Goal: Find contact information: Find contact information

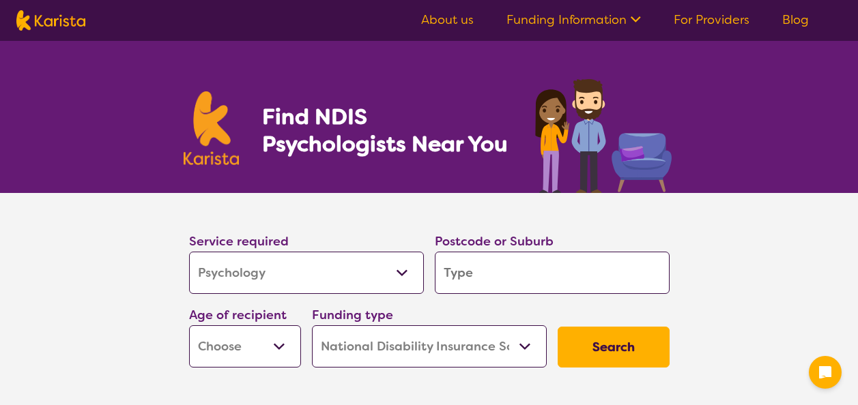
select select "Psychology"
select select "NDIS"
select select "Psychology"
select select "NDIS"
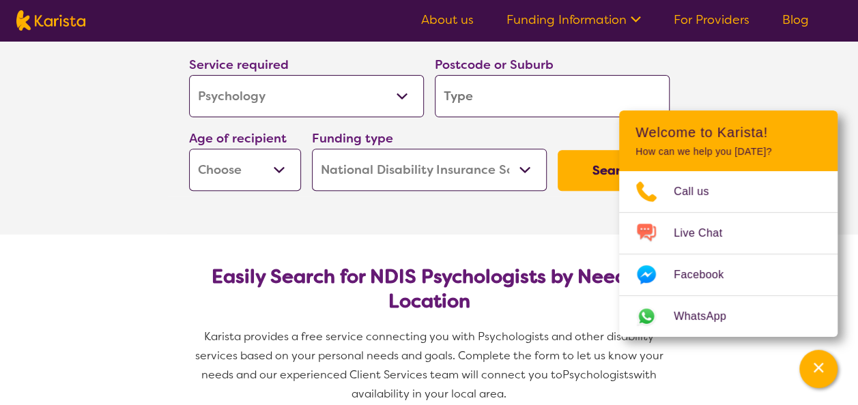
scroll to position [205, 0]
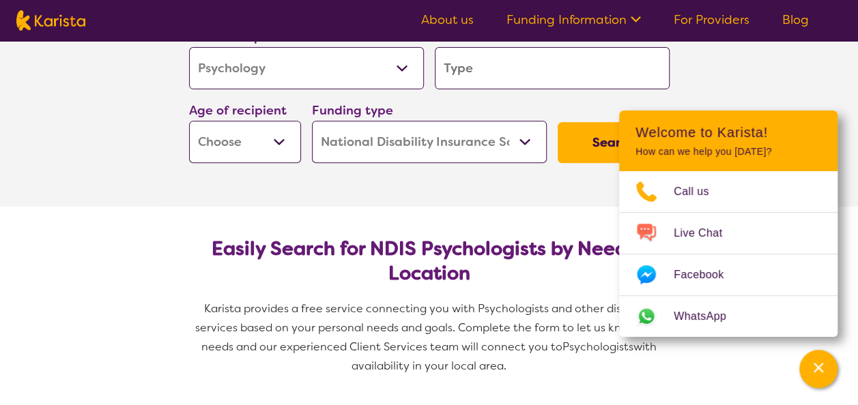
click at [471, 68] on input "search" at bounding box center [552, 68] width 235 height 42
type input "2"
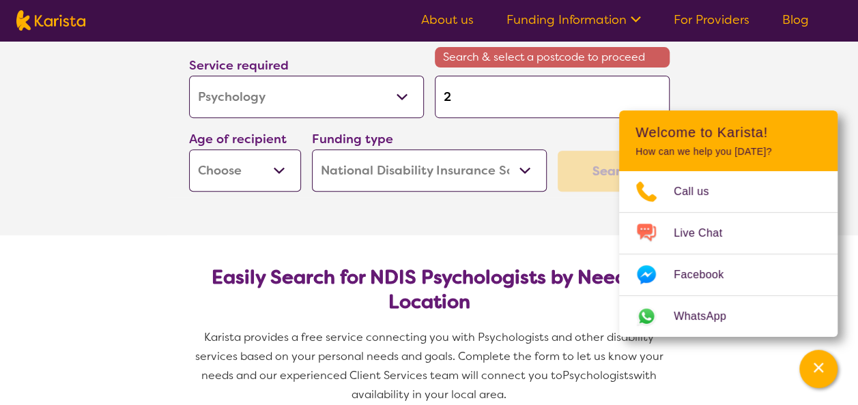
type input "21"
type input "214"
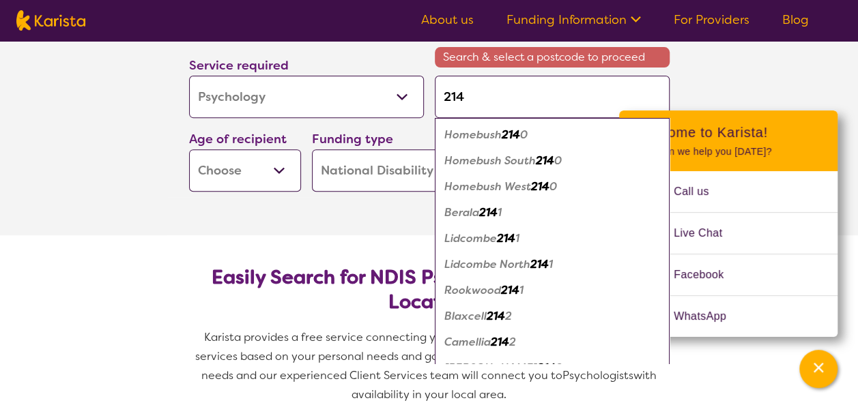
type input "2148"
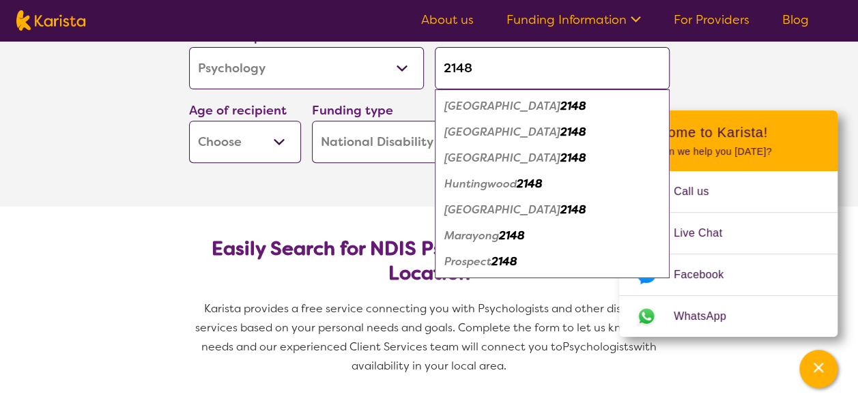
type input "2148"
click at [560, 134] on em "2148" at bounding box center [573, 132] width 26 height 14
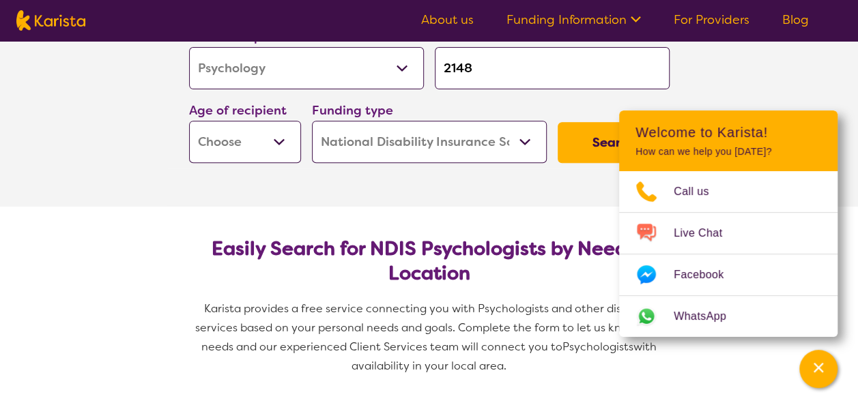
click at [276, 141] on select "Early Childhood - 0 to 9 Child - 10 to 11 Adolescent - 12 to 17 Adult - 18 to 6…" at bounding box center [245, 142] width 112 height 42
select select "AD"
click at [189, 121] on select "Early Childhood - 0 to 9 Child - 10 to 11 Adolescent - 12 to 17 Adult - 18 to 6…" at bounding box center [245, 142] width 112 height 42
select select "AD"
click at [94, 175] on section "Service required Allied Health Assistant Assessment ([MEDICAL_DATA] or [MEDICAL…" at bounding box center [429, 97] width 858 height 218
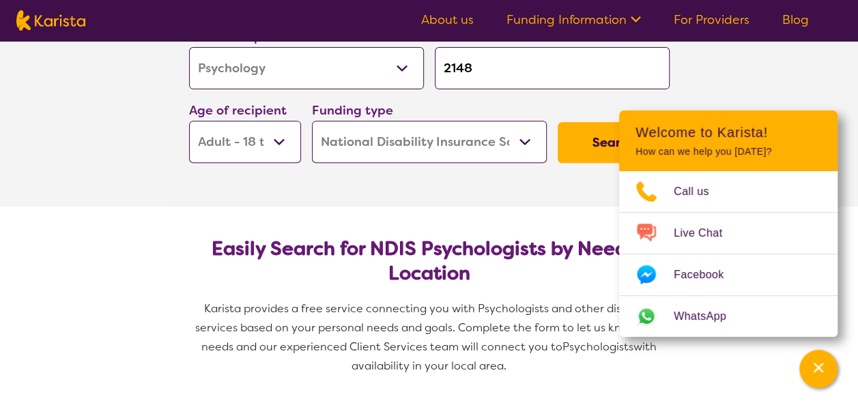
click at [783, 46] on section "Service required Allied Health Assistant Assessment ([MEDICAL_DATA] or [MEDICAL…" at bounding box center [429, 97] width 858 height 218
click at [821, 366] on icon "Channel Menu" at bounding box center [818, 368] width 14 height 14
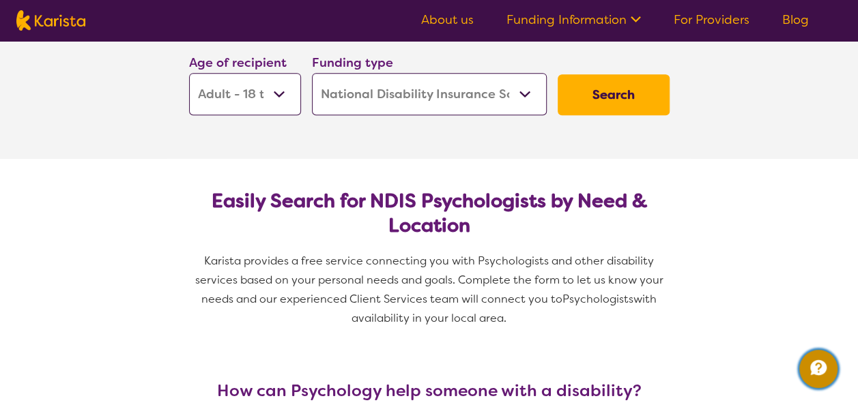
scroll to position [273, 0]
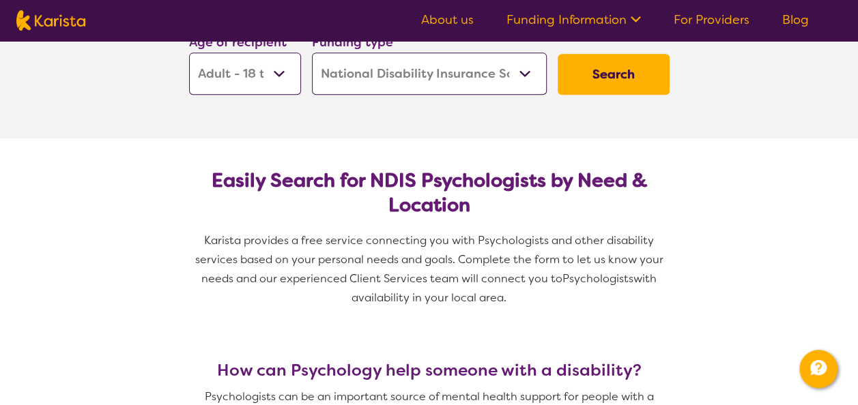
click at [624, 71] on button "Search" at bounding box center [613, 74] width 112 height 41
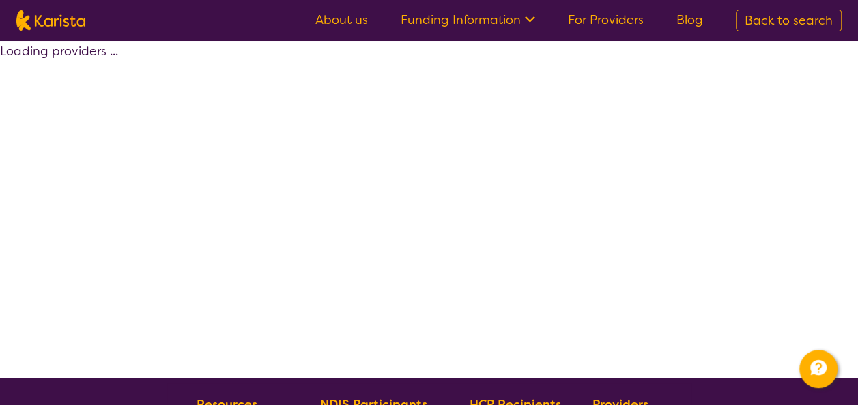
select select "by_score"
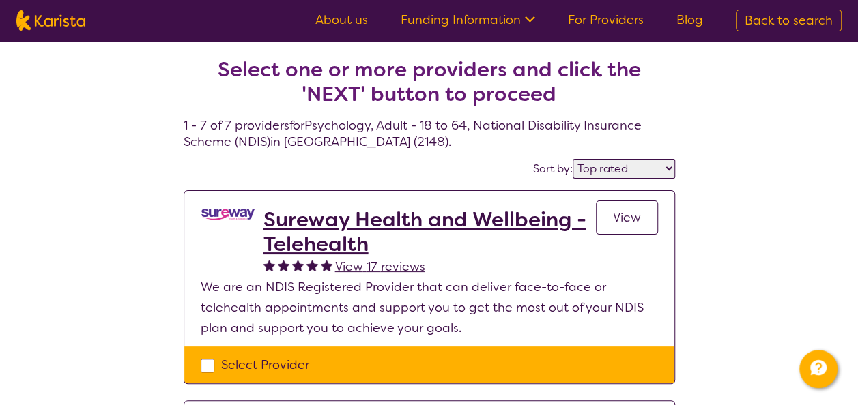
click at [626, 225] on link "View" at bounding box center [627, 218] width 62 height 34
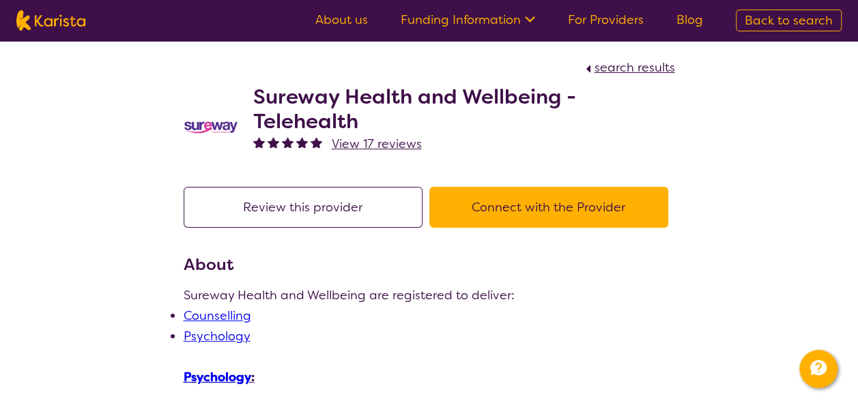
click at [358, 20] on link "About us" at bounding box center [341, 20] width 53 height 16
click at [540, 210] on button "Connect with the Provider" at bounding box center [548, 207] width 239 height 41
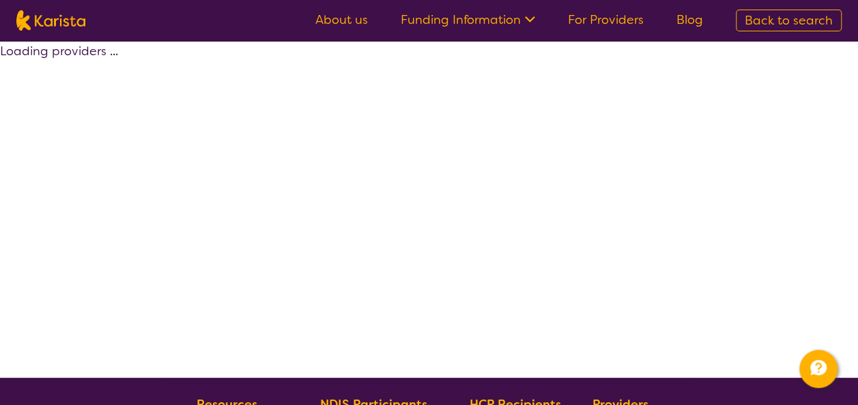
select select "by_score"
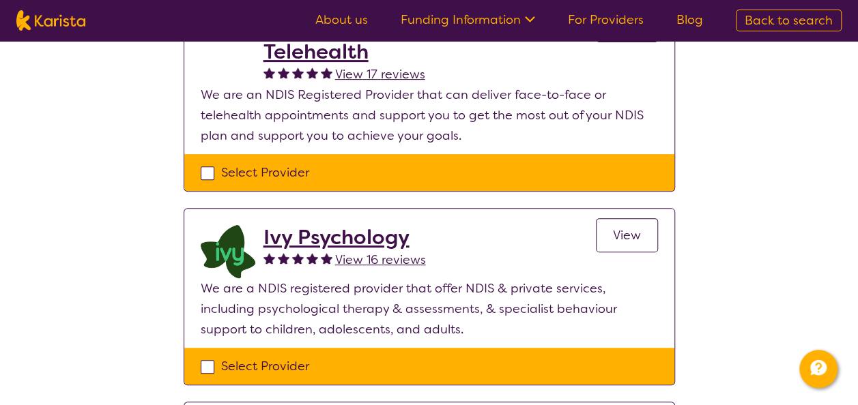
scroll to position [205, 0]
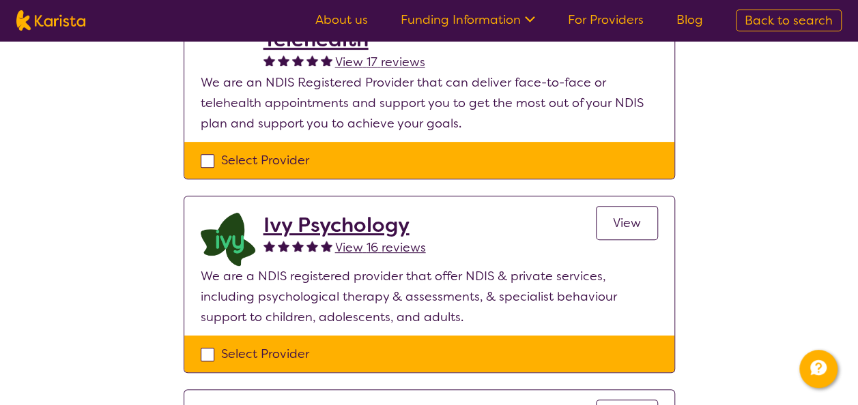
click at [641, 234] on link "View" at bounding box center [627, 223] width 62 height 34
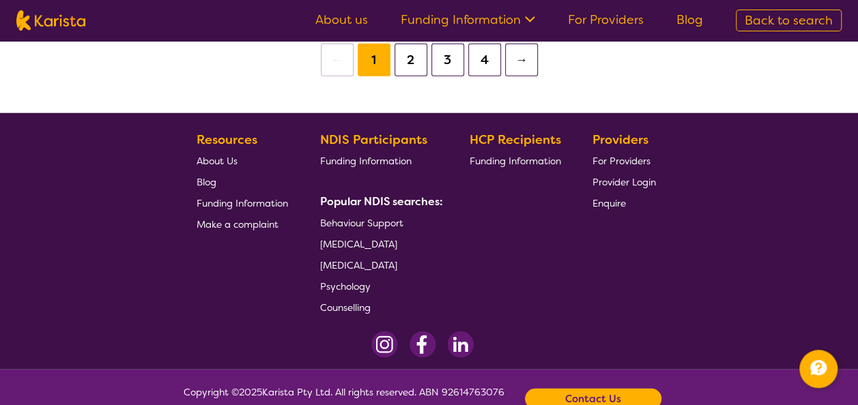
scroll to position [1602, 0]
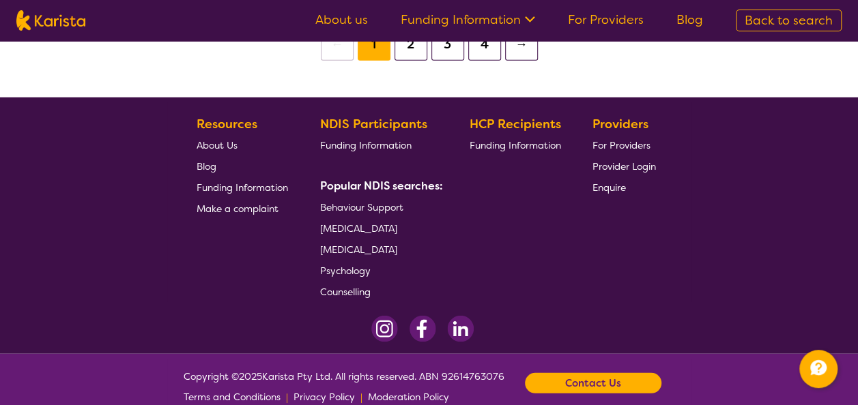
click at [603, 373] on b "Contact Us" at bounding box center [593, 383] width 56 height 20
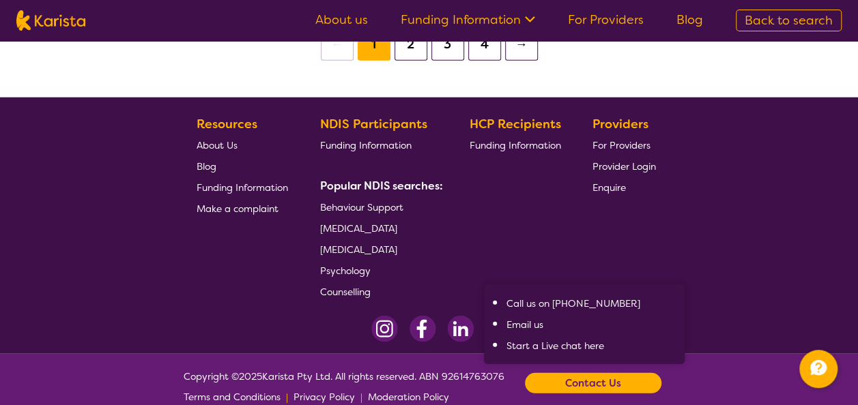
click at [661, 293] on span "Call us on [PHONE_NUMBER]" at bounding box center [591, 303] width 171 height 20
click at [614, 182] on span "Enquire" at bounding box center [608, 188] width 33 height 12
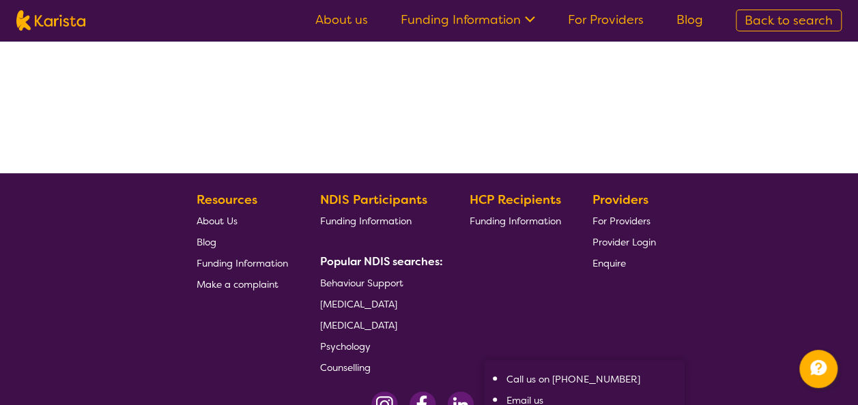
select select "by_score"
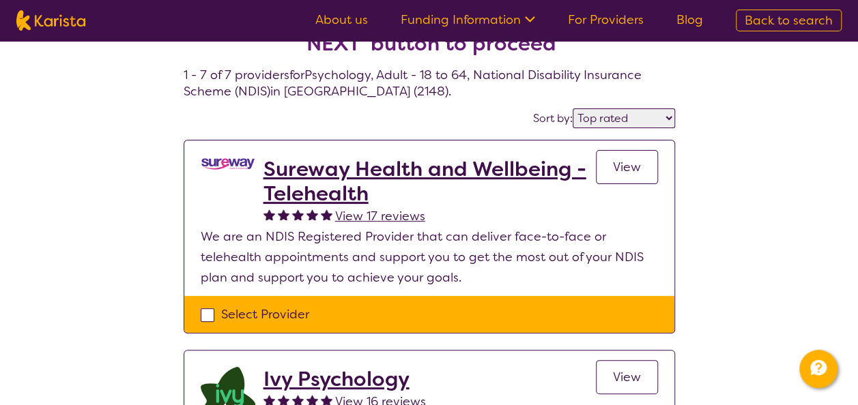
scroll to position [0, 0]
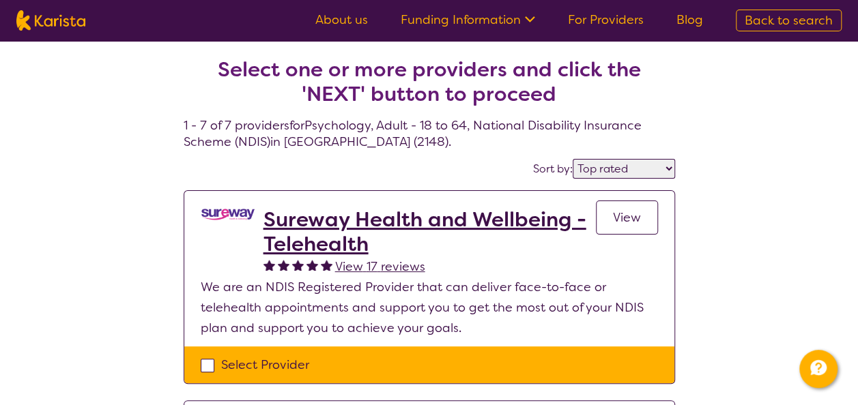
select select "Psychology"
select select "AD"
select select "NDIS"
select select "Psychology"
select select "AD"
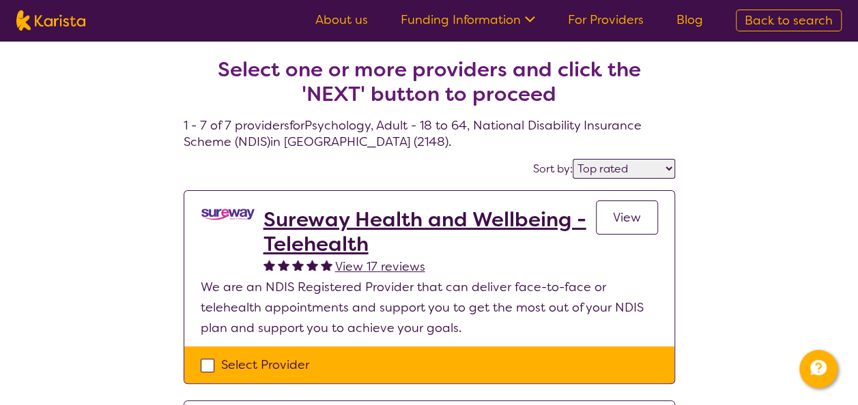
select select "NDIS"
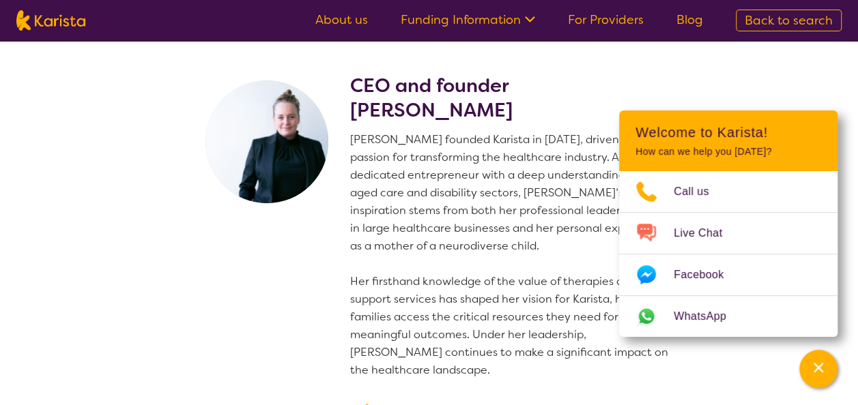
scroll to position [68, 0]
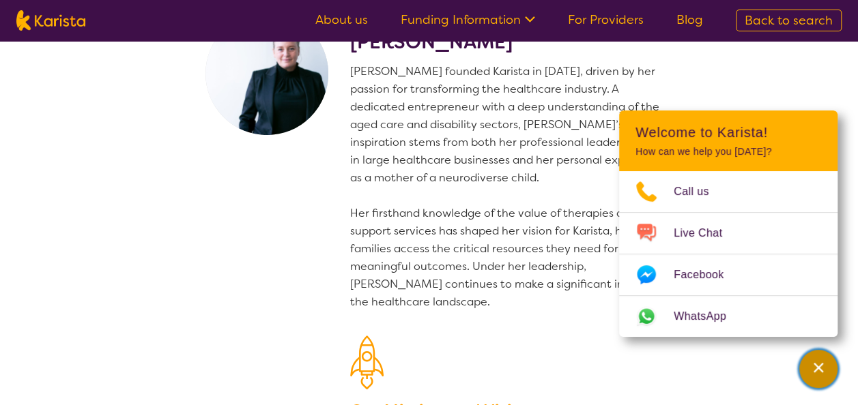
click at [814, 370] on icon "Channel Menu" at bounding box center [818, 368] width 14 height 14
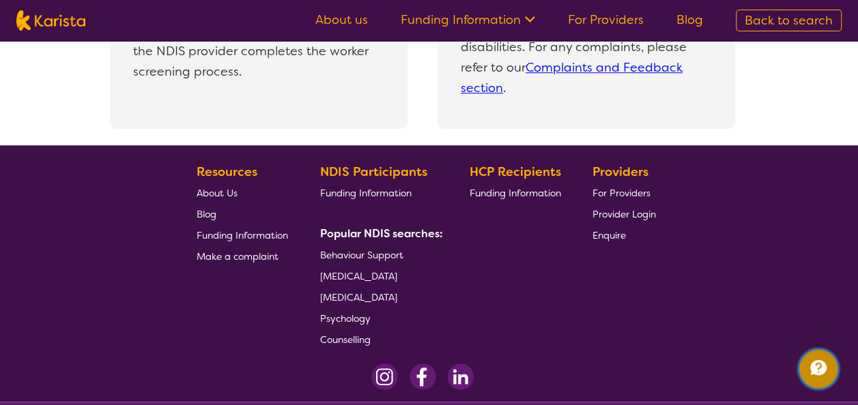
scroll to position [3132, 0]
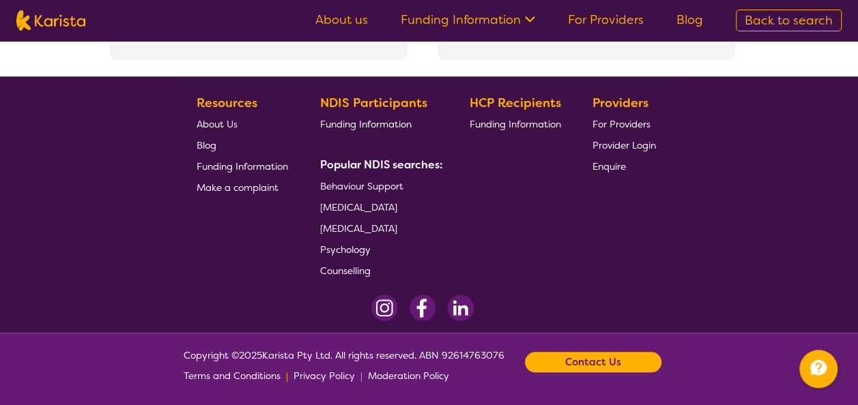
click at [615, 360] on b "Contact Us" at bounding box center [593, 362] width 56 height 20
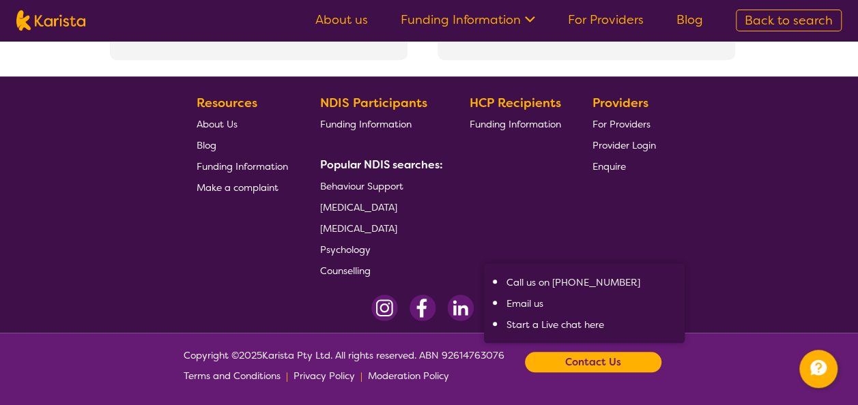
click at [534, 304] on link "Email us" at bounding box center [524, 304] width 37 height 12
click at [669, 236] on section "Resources About Us Blog Funding Information Make a complaint NDIS Participants …" at bounding box center [429, 181] width 524 height 199
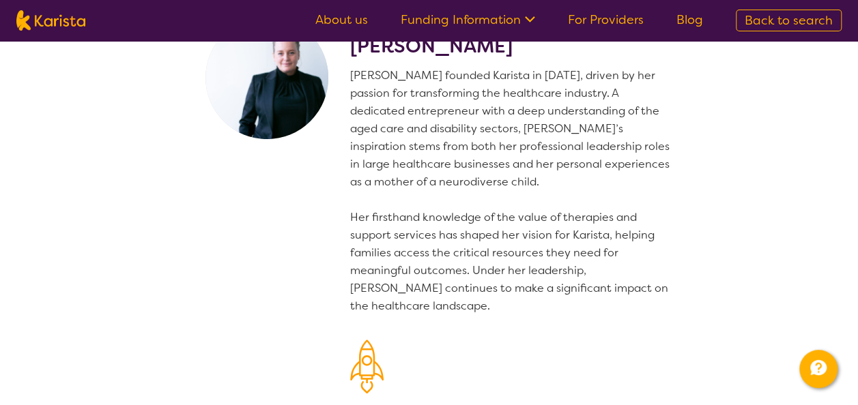
scroll to position [0, 0]
